Goal: Find specific page/section: Find specific page/section

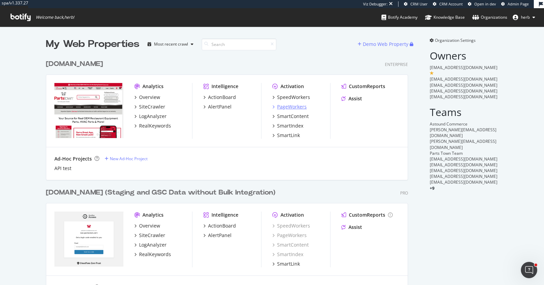
click at [280, 107] on div "PageWorkers" at bounding box center [292, 106] width 30 height 7
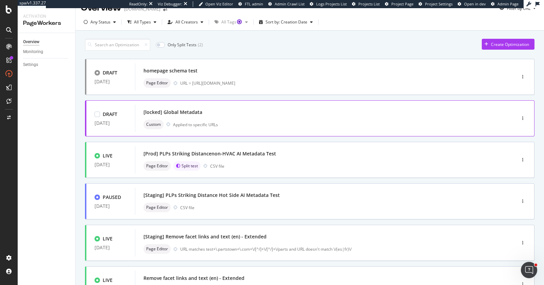
scroll to position [12, 0]
